Goal: Register for event/course

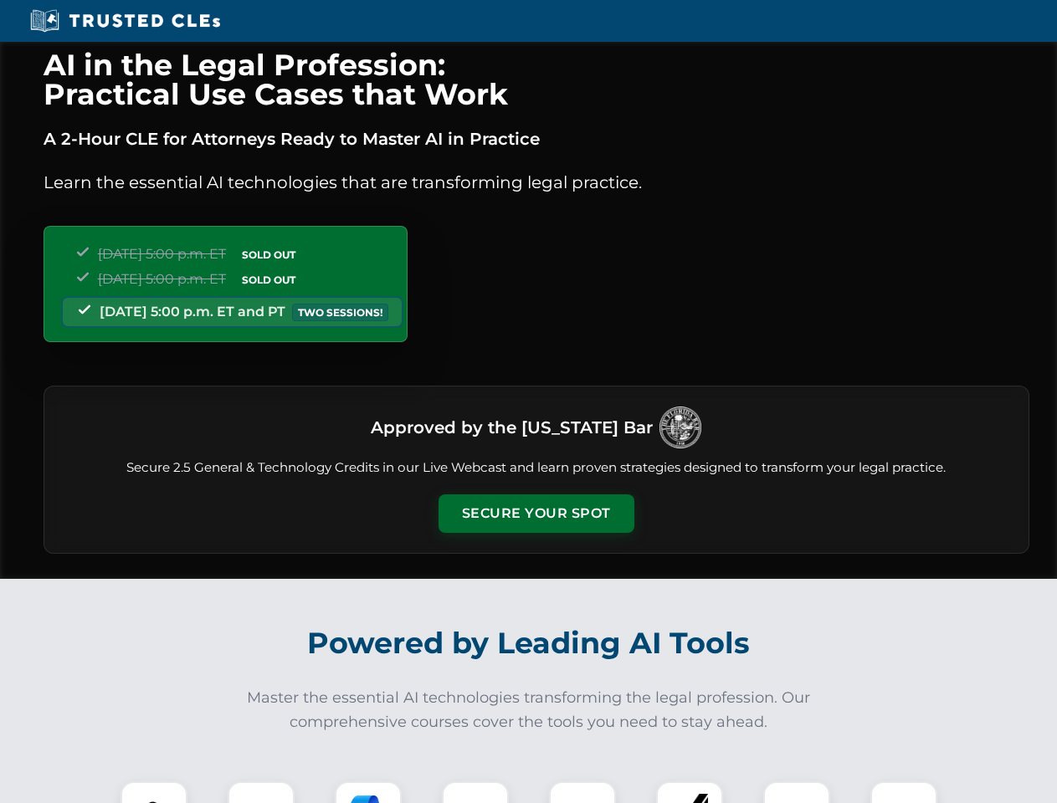
click at [535, 514] on button "Secure Your Spot" at bounding box center [536, 513] width 196 height 38
click at [154, 792] on img at bounding box center [154, 815] width 49 height 49
